Goal: Task Accomplishment & Management: Manage account settings

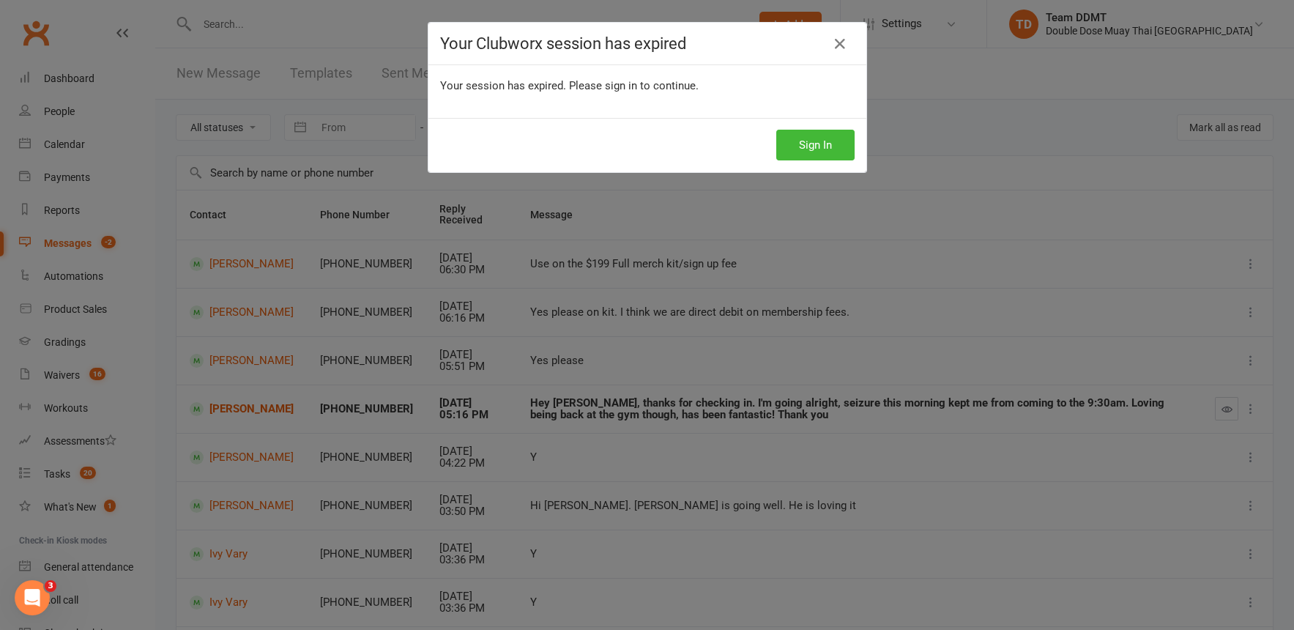
click at [751, 289] on div "Your Clubworx session has expired Your session has expired. Please sign in to c…" at bounding box center [647, 315] width 1294 height 630
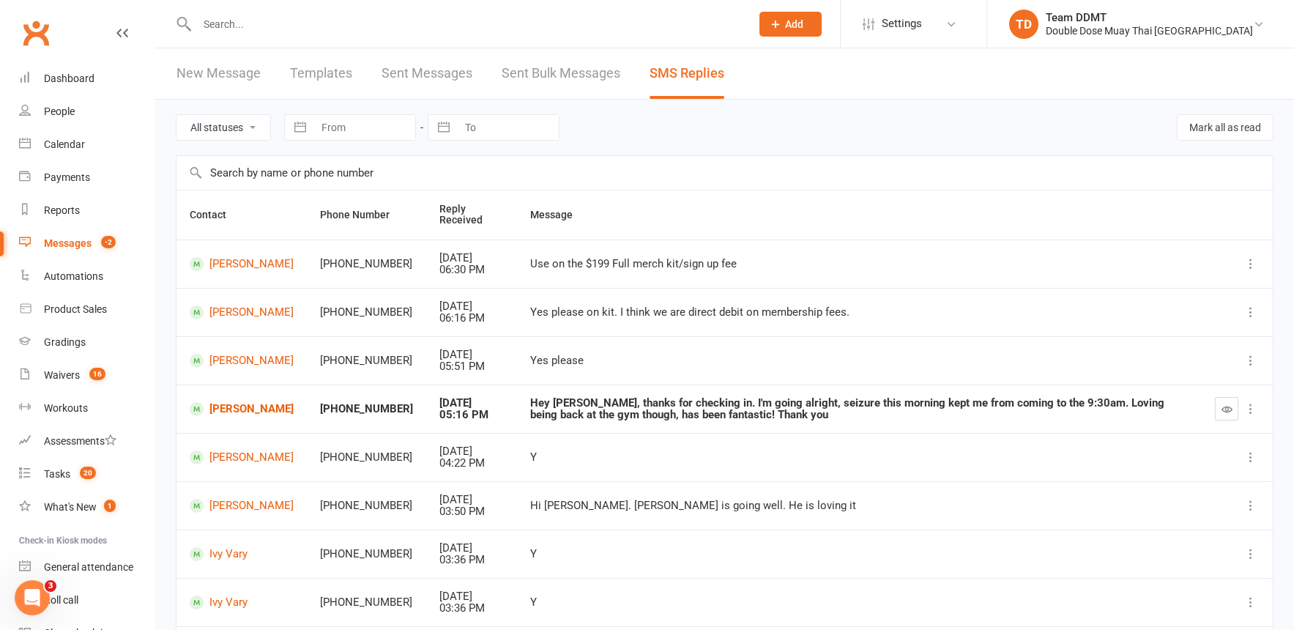
click at [78, 249] on link "Messages -2" at bounding box center [86, 243] width 135 height 33
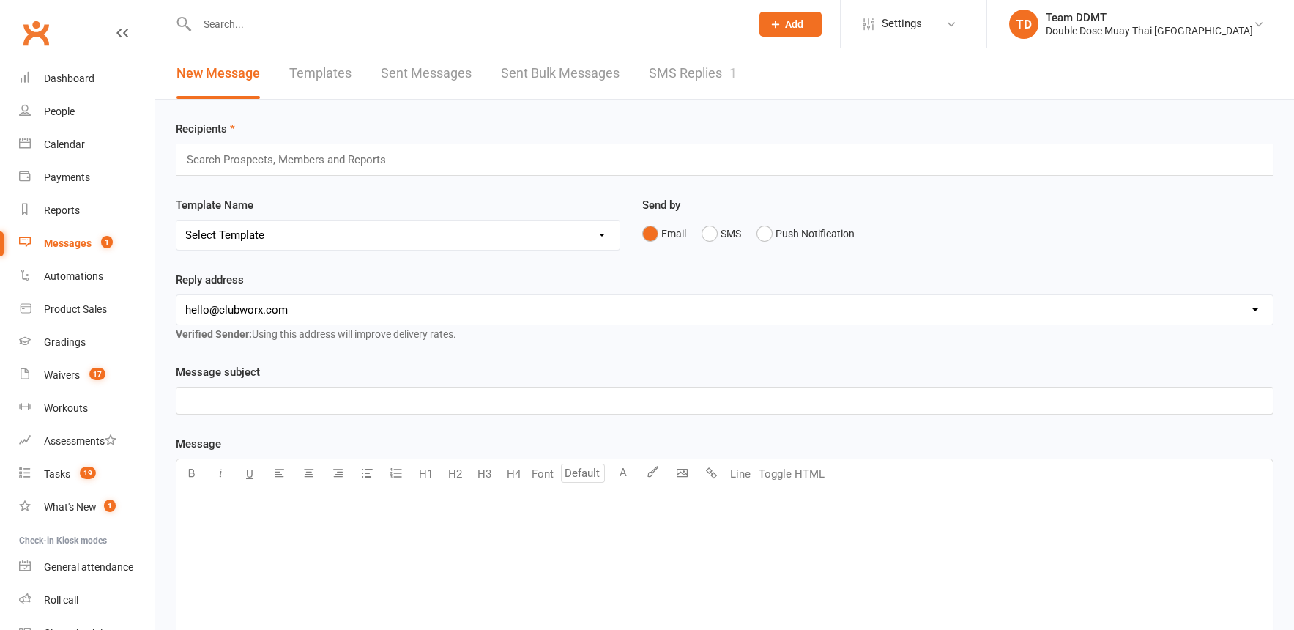
drag, startPoint x: 0, startPoint y: 0, endPoint x: 680, endPoint y: 76, distance: 683.9
click at [680, 76] on link "SMS Replies 1" at bounding box center [693, 73] width 88 height 51
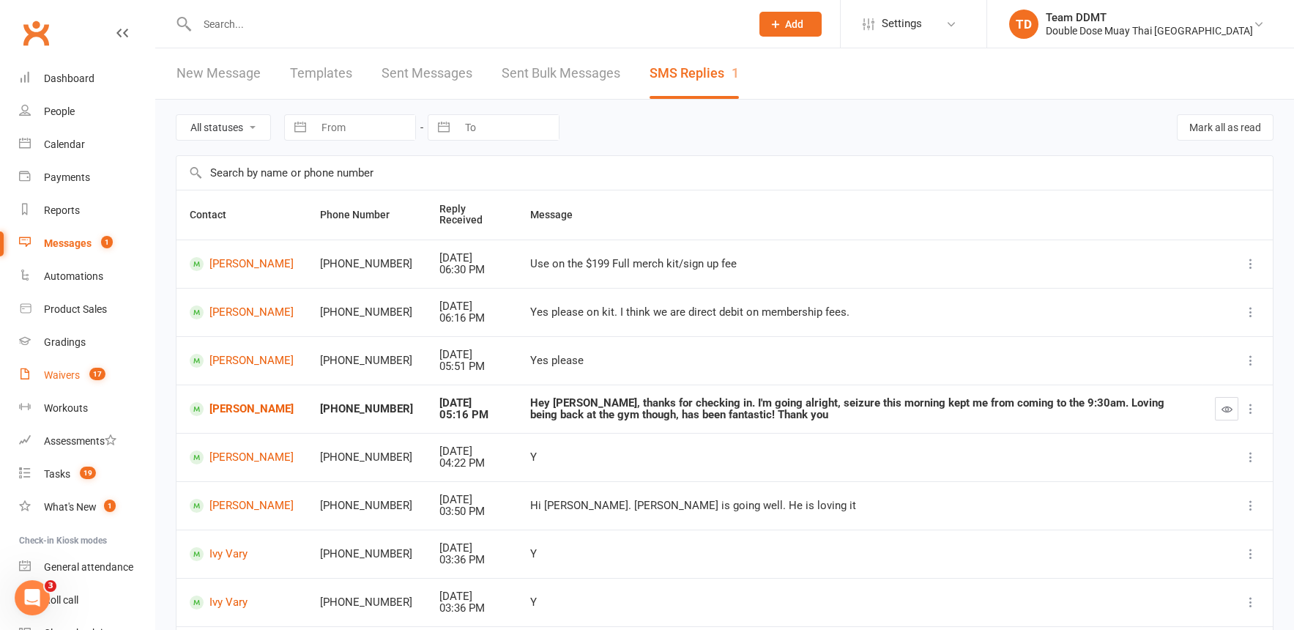
click at [63, 372] on div "Waivers" at bounding box center [62, 375] width 36 height 12
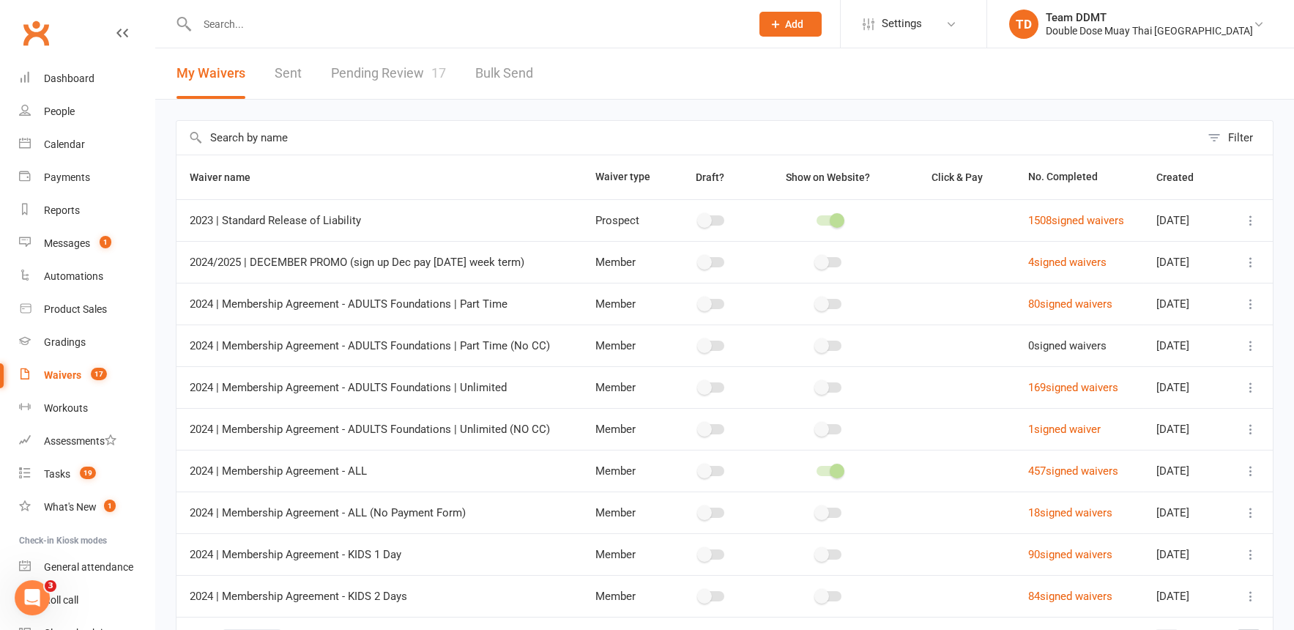
click at [387, 60] on link "Pending Review 17" at bounding box center [388, 73] width 115 height 51
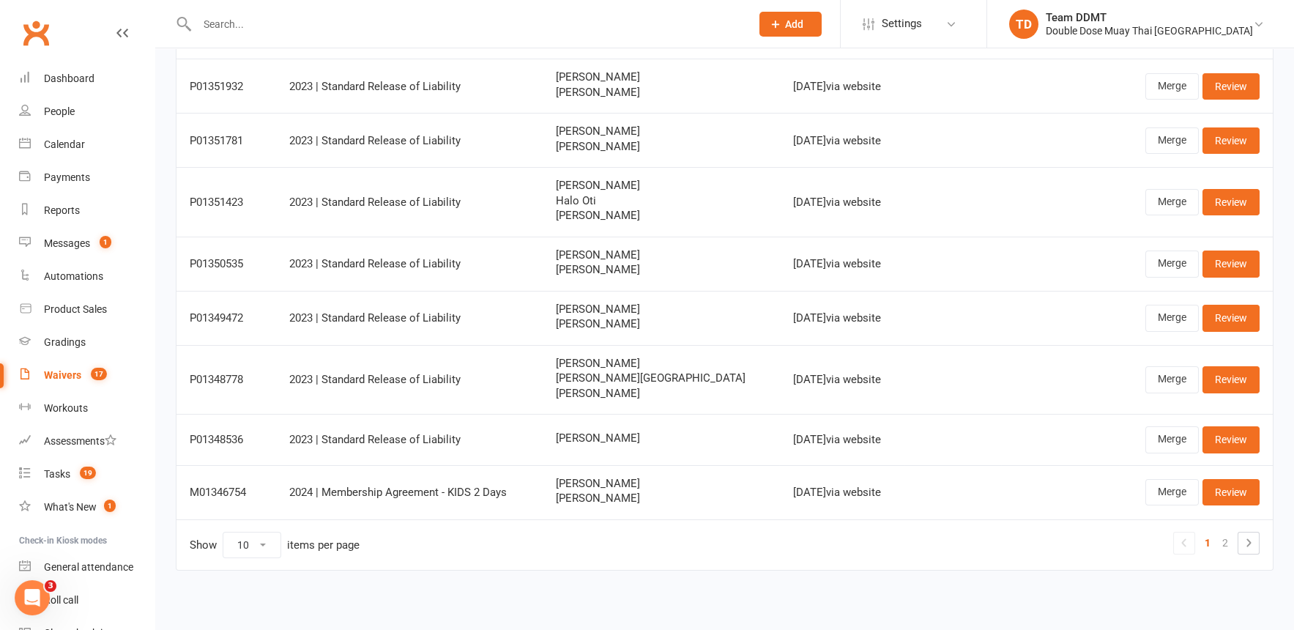
scroll to position [244, 0]
